Goal: Information Seeking & Learning: Learn about a topic

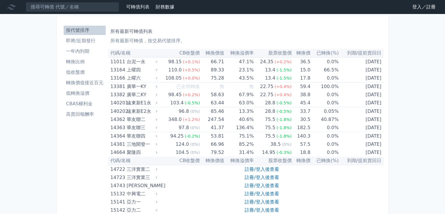
click at [423, 10] on link "登入／註冊" at bounding box center [424, 6] width 33 height 9
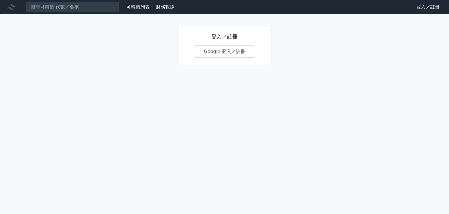
click at [228, 52] on link "Google 登入／註冊" at bounding box center [224, 52] width 61 height 12
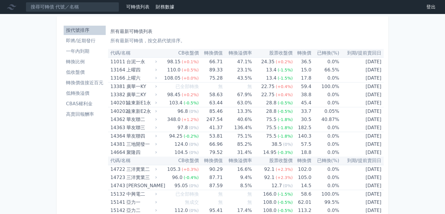
drag, startPoint x: 211, startPoint y: 52, endPoint x: 220, endPoint y: 52, distance: 8.5
click at [211, 52] on th "轉換價值" at bounding box center [211, 53] width 24 height 8
click at [225, 52] on th "轉換溢價率" at bounding box center [237, 53] width 29 height 8
click at [154, 39] on p "所有最新可轉債，按交易代號排序。" at bounding box center [245, 40] width 271 height 7
click at [161, 56] on th "CB收盤價" at bounding box center [178, 53] width 41 height 8
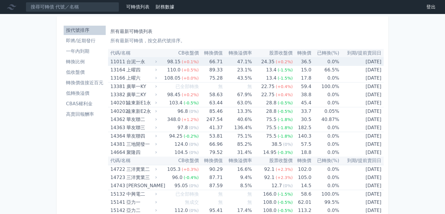
click at [324, 58] on td "0.0%" at bounding box center [325, 62] width 28 height 8
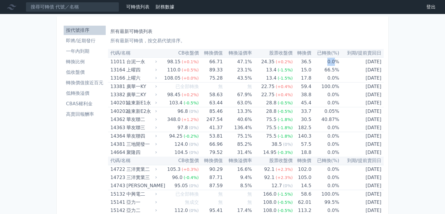
click at [330, 63] on td "0.0%" at bounding box center [325, 62] width 28 height 8
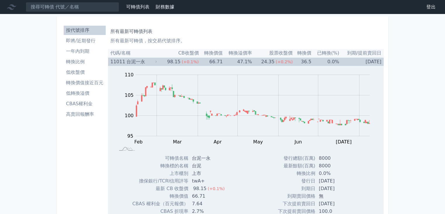
click at [321, 61] on td "0.0%" at bounding box center [325, 62] width 28 height 8
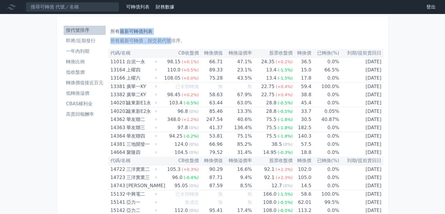
drag, startPoint x: 172, startPoint y: 37, endPoint x: 119, endPoint y: 24, distance: 54.4
click at [112, 27] on div "所有最新可轉債列表 所有最新可轉債，按交易代號排序。" at bounding box center [245, 35] width 271 height 19
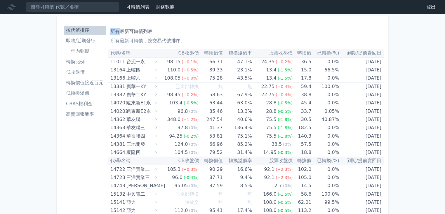
click at [112, 30] on h1 "所有最新可轉債列表" at bounding box center [245, 31] width 271 height 7
drag, startPoint x: 184, startPoint y: 39, endPoint x: 111, endPoint y: 28, distance: 73.7
click at [111, 28] on div "所有最新可轉債列表 所有最新可轉債，按交易代號排序。" at bounding box center [245, 35] width 271 height 19
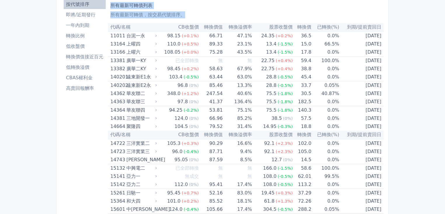
scroll to position [23, 0]
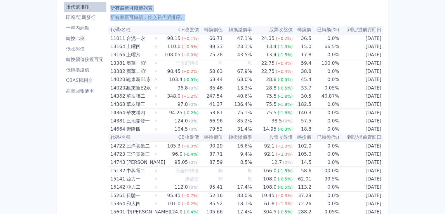
click at [81, 19] on li "即將/近期發行" at bounding box center [85, 17] width 42 height 7
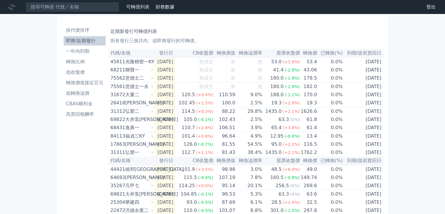
click at [89, 51] on li "一年內到期" at bounding box center [85, 51] width 42 height 7
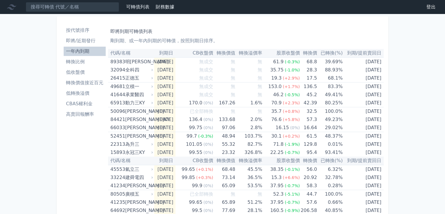
click at [77, 50] on li "一年內到期" at bounding box center [85, 51] width 42 height 7
click at [85, 81] on li "轉換價值接近百元" at bounding box center [85, 82] width 42 height 7
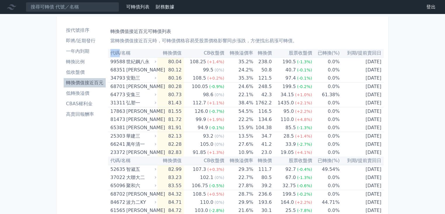
drag, startPoint x: 111, startPoint y: 55, endPoint x: 166, endPoint y: 47, distance: 55.9
click at [120, 55] on th "代碼/名稱" at bounding box center [132, 53] width 49 height 8
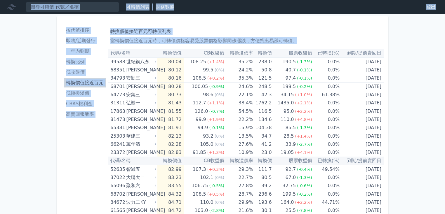
click at [168, 42] on p "當轉換價值接近百元時，可轉債價格容易受股票價格影響同步漲跌，方便找出易漲可轉債。" at bounding box center [245, 40] width 271 height 7
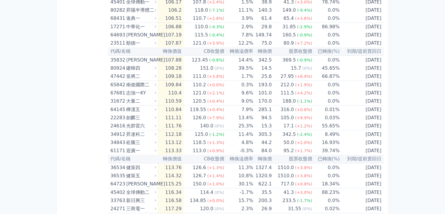
scroll to position [1108, 0]
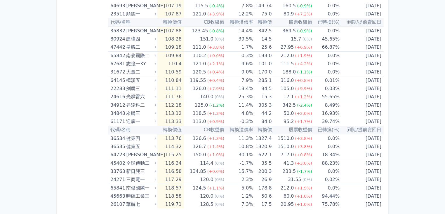
drag, startPoint x: 110, startPoint y: 51, endPoint x: 369, endPoint y: 223, distance: 310.4
copy table
click at [236, 71] on td "9.0%" at bounding box center [238, 72] width 29 height 8
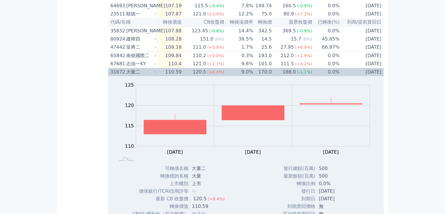
click at [215, 70] on span "(+0.4%)" at bounding box center [215, 72] width 17 height 5
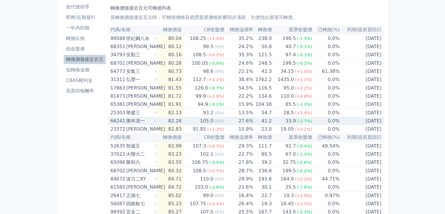
scroll to position [15, 0]
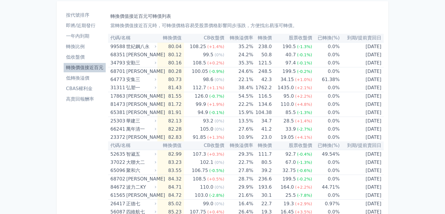
click at [79, 44] on li "轉換比例" at bounding box center [85, 46] width 42 height 7
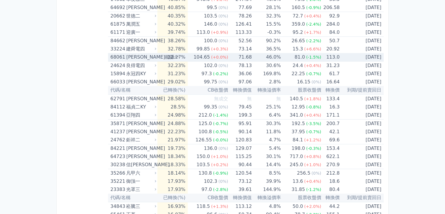
scroll to position [1238, 0]
